Goal: Task Accomplishment & Management: Manage account settings

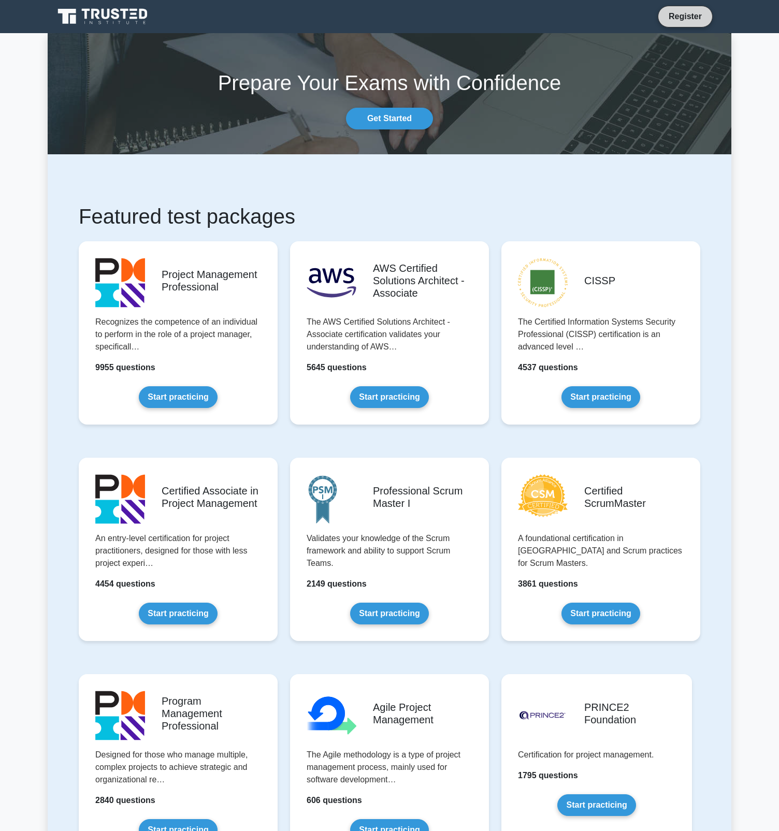
click at [703, 15] on link "Register" at bounding box center [686, 16] width 46 height 13
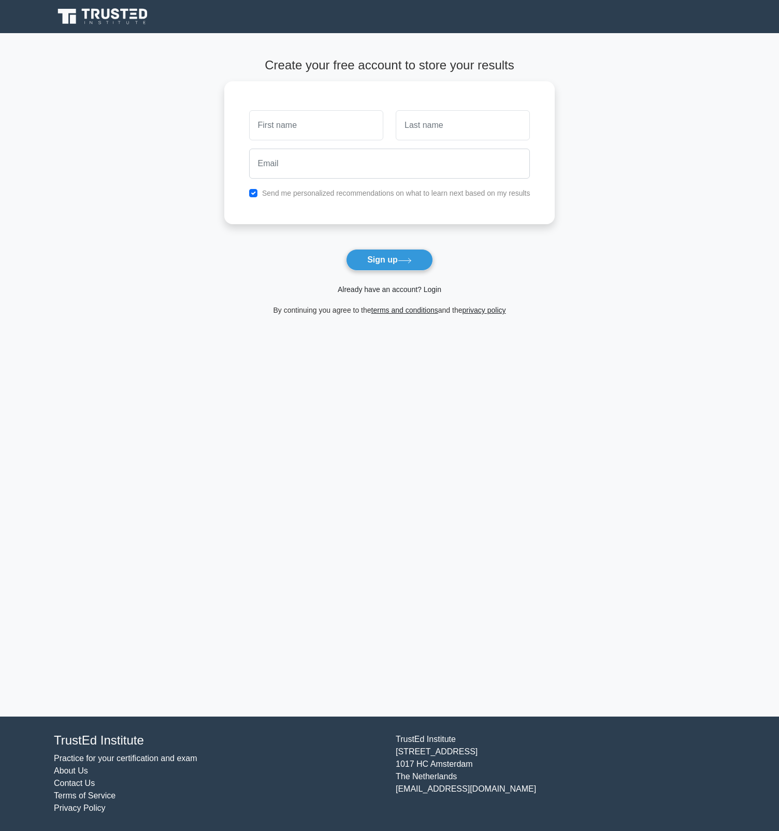
click at [419, 290] on link "Already have an account? Login" at bounding box center [390, 289] width 104 height 8
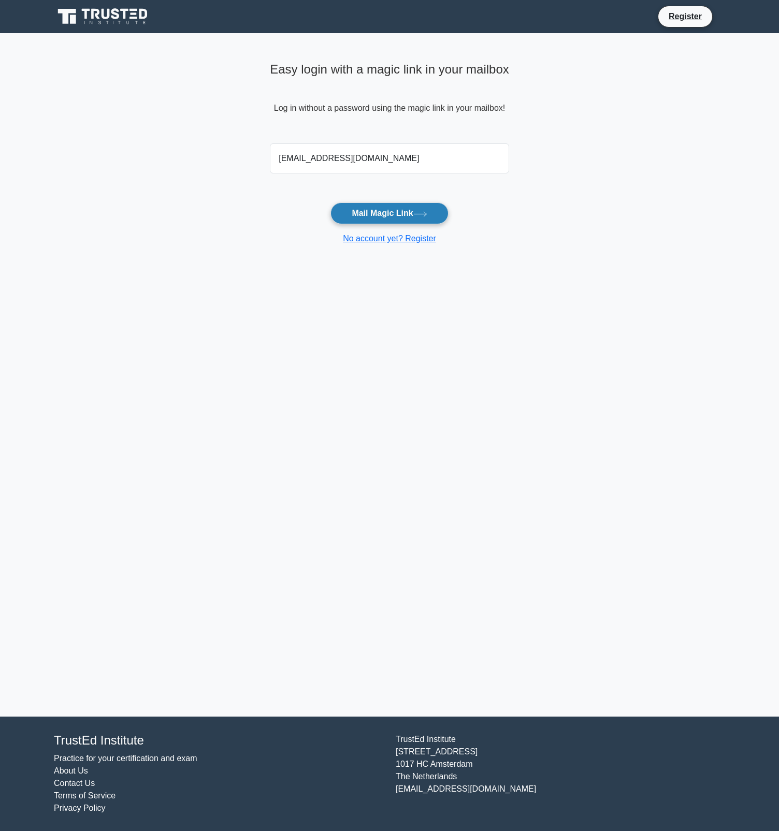
type input "[EMAIL_ADDRESS][DOMAIN_NAME]"
click at [405, 222] on button "Mail Magic Link" at bounding box center [389, 214] width 118 height 22
